Goal: Task Accomplishment & Management: Use online tool/utility

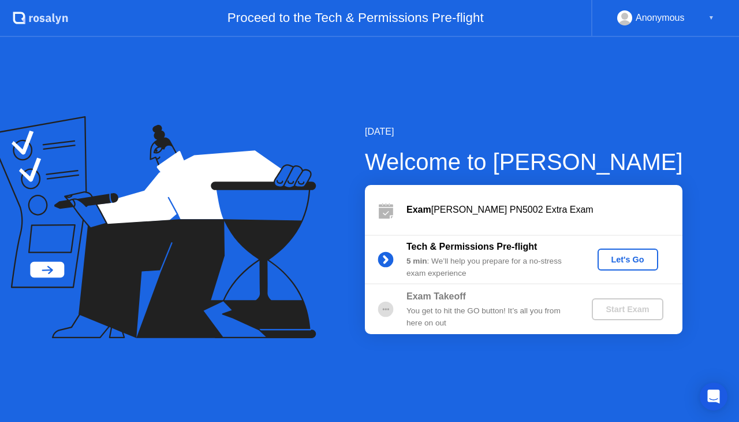
click at [643, 259] on div "Let's Go" at bounding box center [627, 259] width 51 height 9
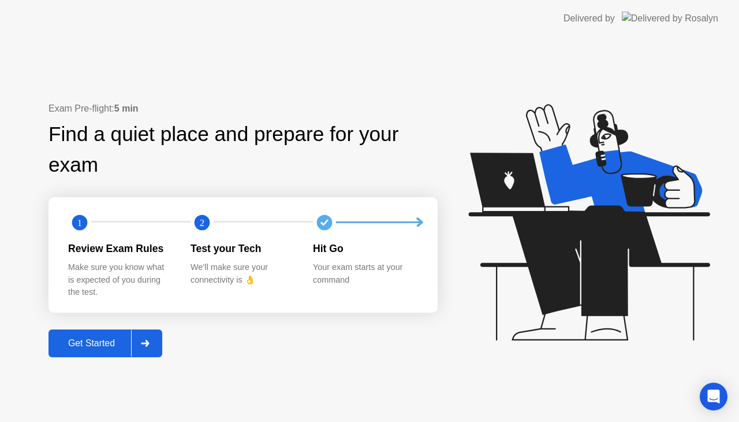
click at [158, 334] on div at bounding box center [145, 343] width 28 height 27
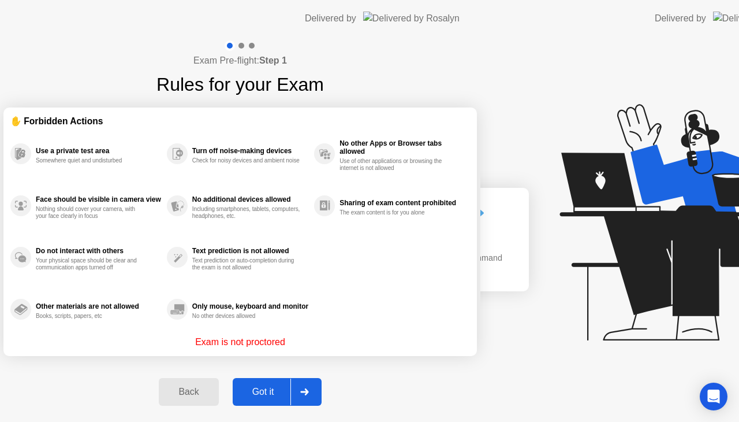
click at [328, 367] on div "Back Got it" at bounding box center [240, 391] width 176 height 53
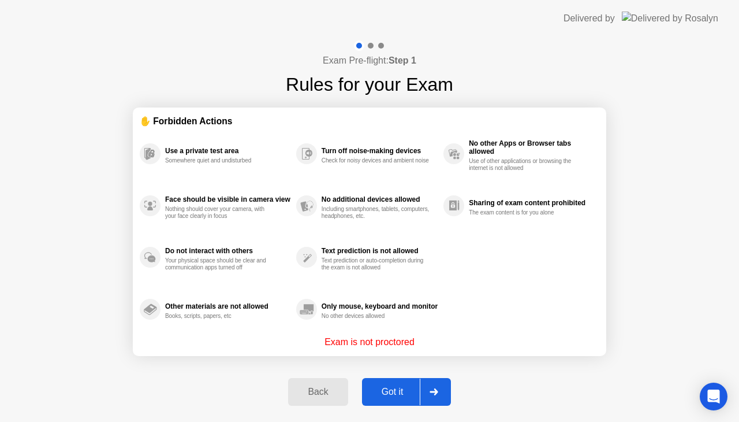
click at [394, 392] on div "Got it" at bounding box center [393, 391] width 54 height 10
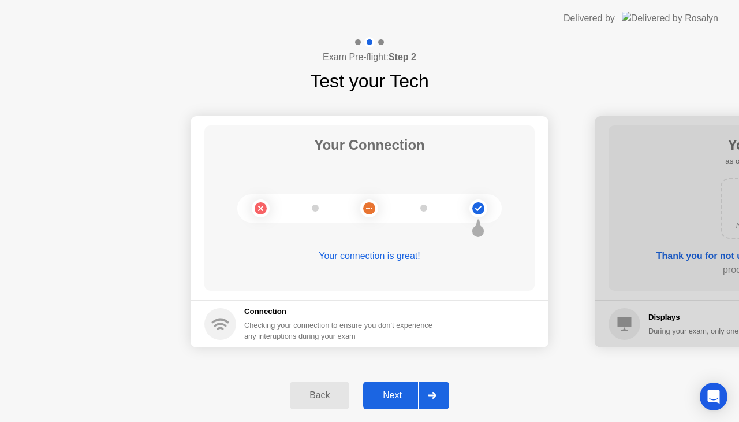
click at [394, 392] on div "Next" at bounding box center [392, 395] width 51 height 10
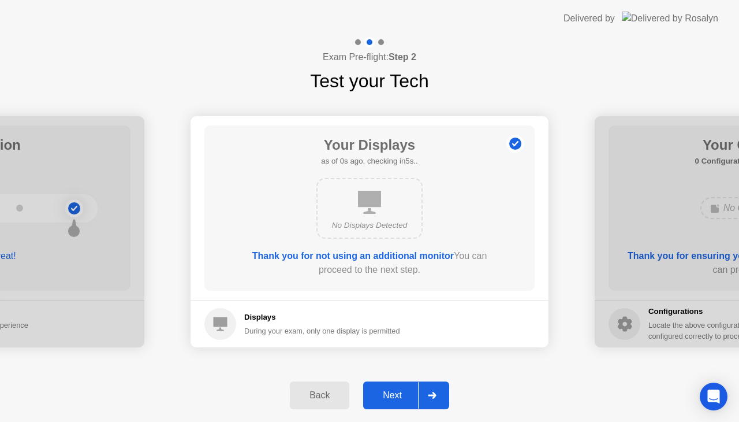
click at [394, 392] on div "Next" at bounding box center [392, 395] width 51 height 10
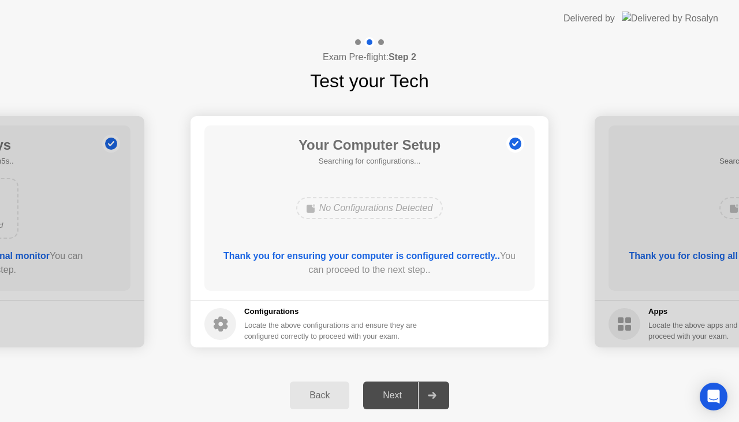
click at [394, 392] on div "Next" at bounding box center [392, 395] width 51 height 10
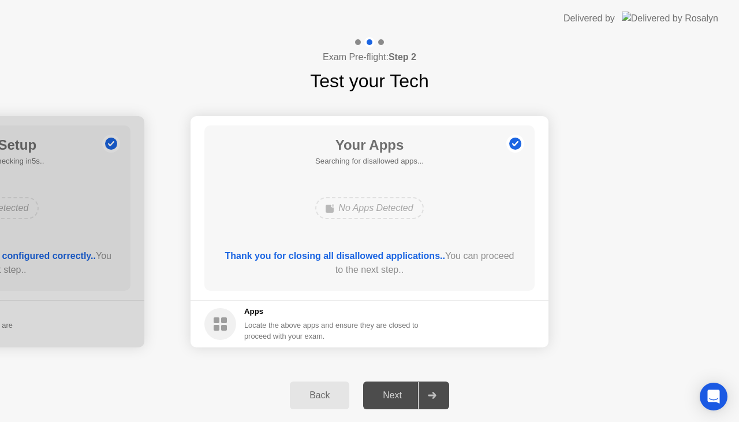
click at [394, 392] on div "Next" at bounding box center [392, 395] width 51 height 10
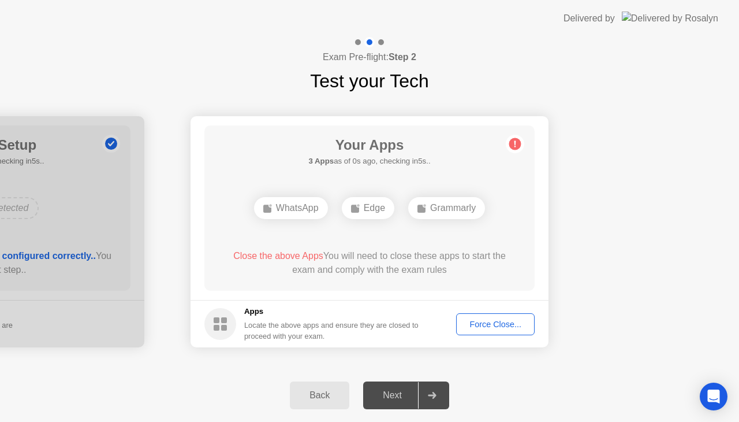
click at [396, 377] on div "Back Next" at bounding box center [369, 394] width 739 height 53
click at [475, 326] on div "Force Close..." at bounding box center [495, 323] width 70 height 9
click at [505, 315] on button "Force Close..." at bounding box center [495, 324] width 79 height 22
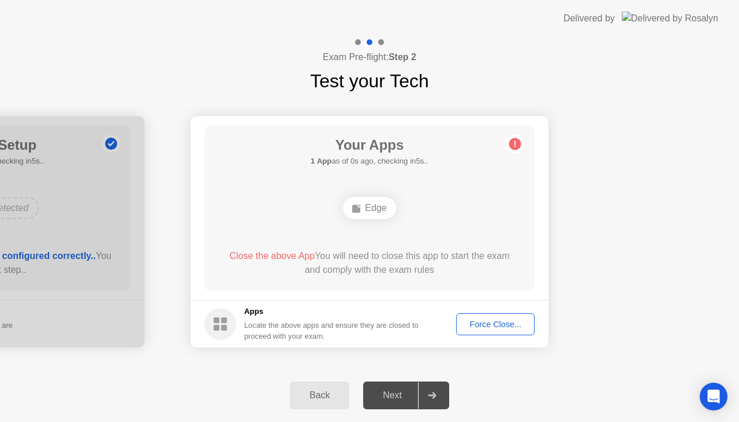
click at [486, 316] on button "Force Close..." at bounding box center [495, 324] width 79 height 22
click at [500, 321] on div "Force Close..." at bounding box center [495, 323] width 70 height 9
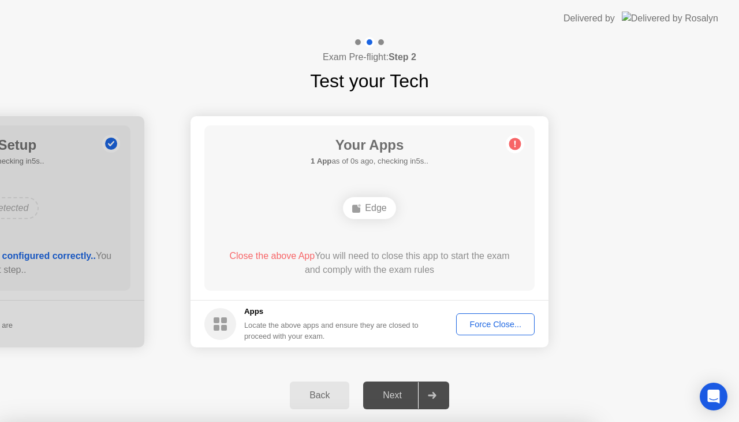
click at [615, 421] on div at bounding box center [369, 422] width 739 height 0
click at [473, 328] on div "Force Close..." at bounding box center [495, 323] width 70 height 9
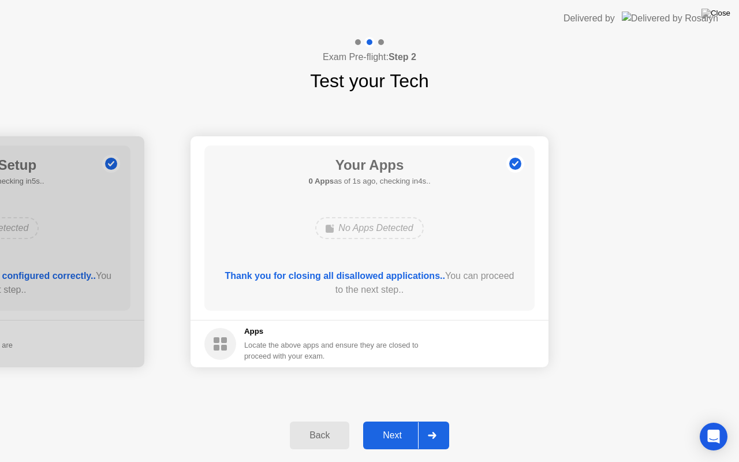
click at [393, 421] on div "Next" at bounding box center [392, 435] width 51 height 10
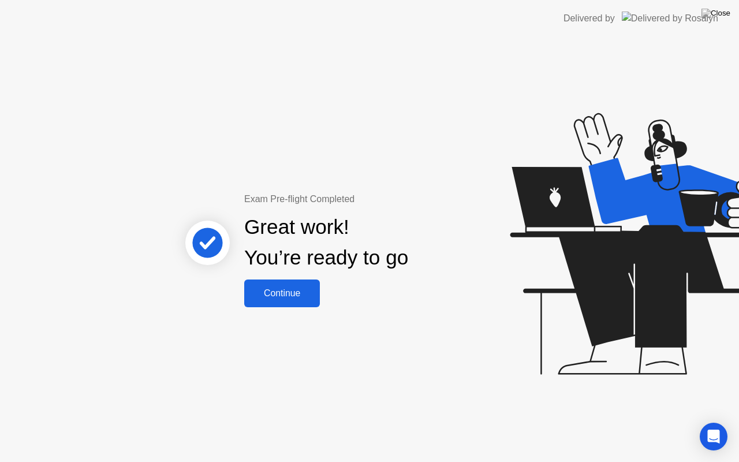
click at [292, 290] on div "Continue" at bounding box center [282, 293] width 69 height 10
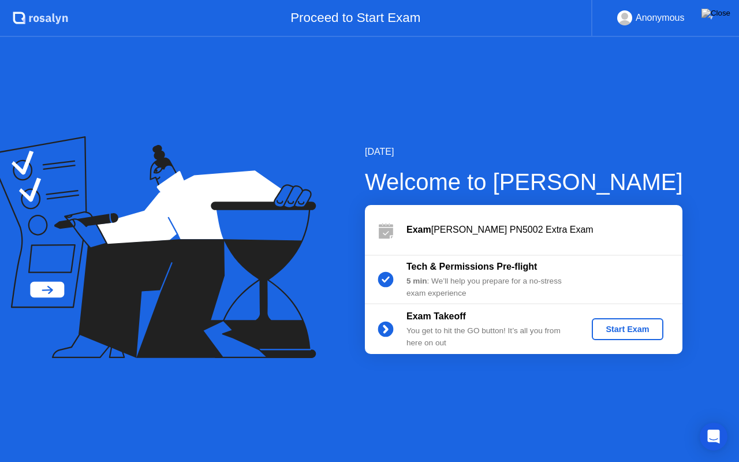
click at [611, 334] on div "Start Exam" at bounding box center [628, 329] width 62 height 9
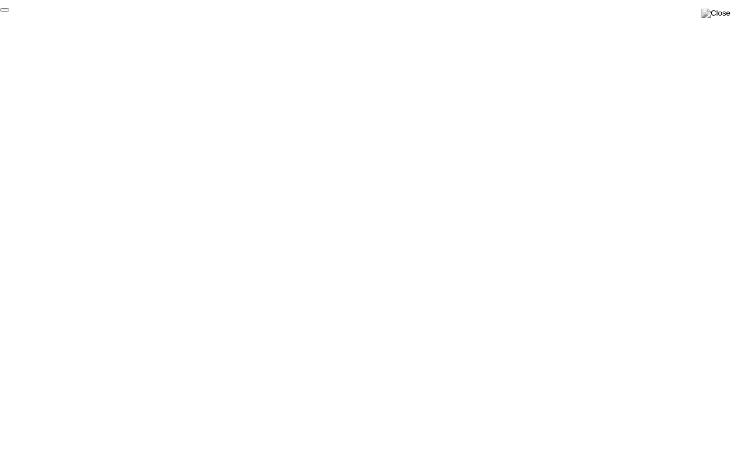
click div "End Proctoring Session"
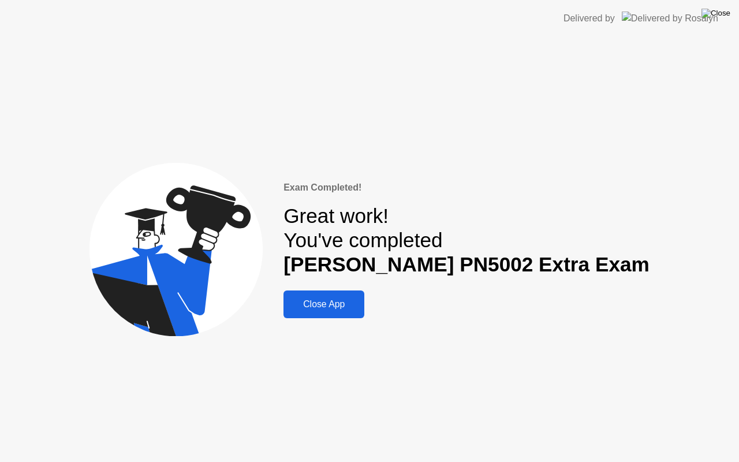
click at [721, 12] on img at bounding box center [716, 13] width 29 height 9
